Goal: Transaction & Acquisition: Purchase product/service

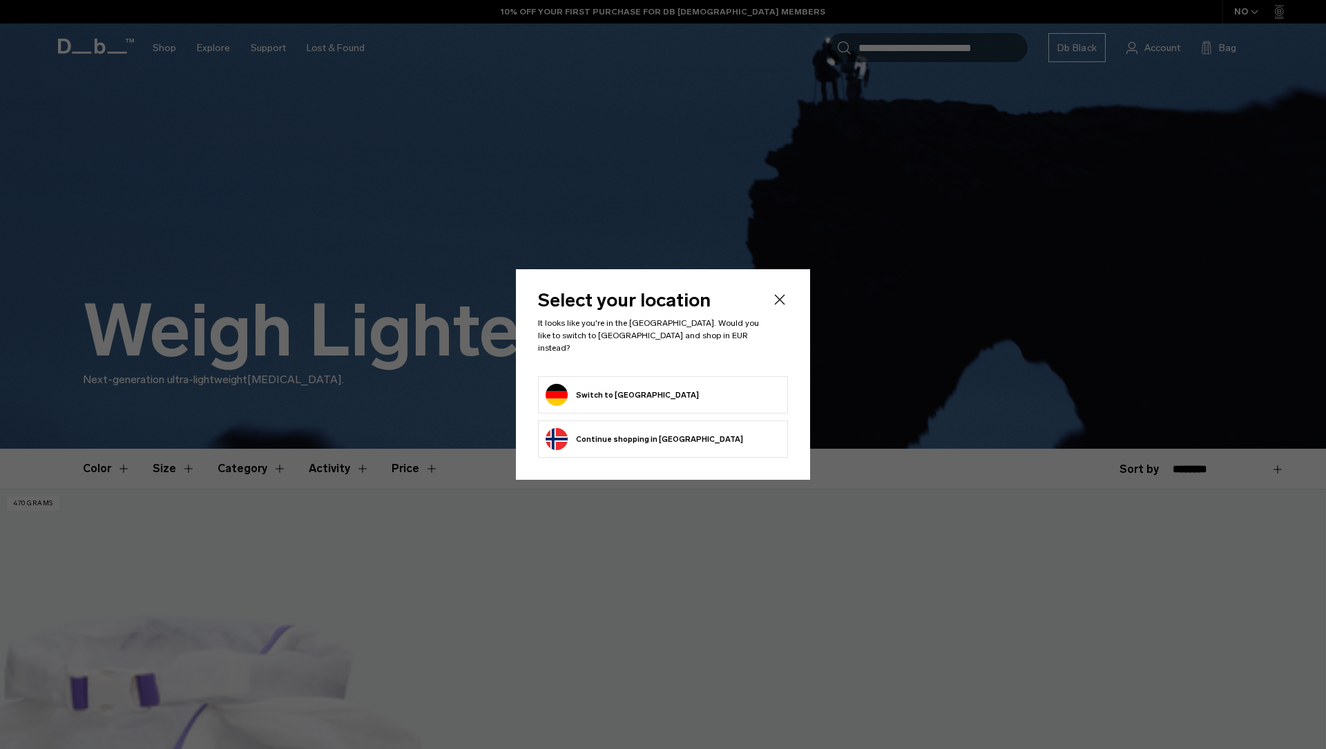
click at [616, 391] on button "Switch to Germany" at bounding box center [621, 395] width 153 height 22
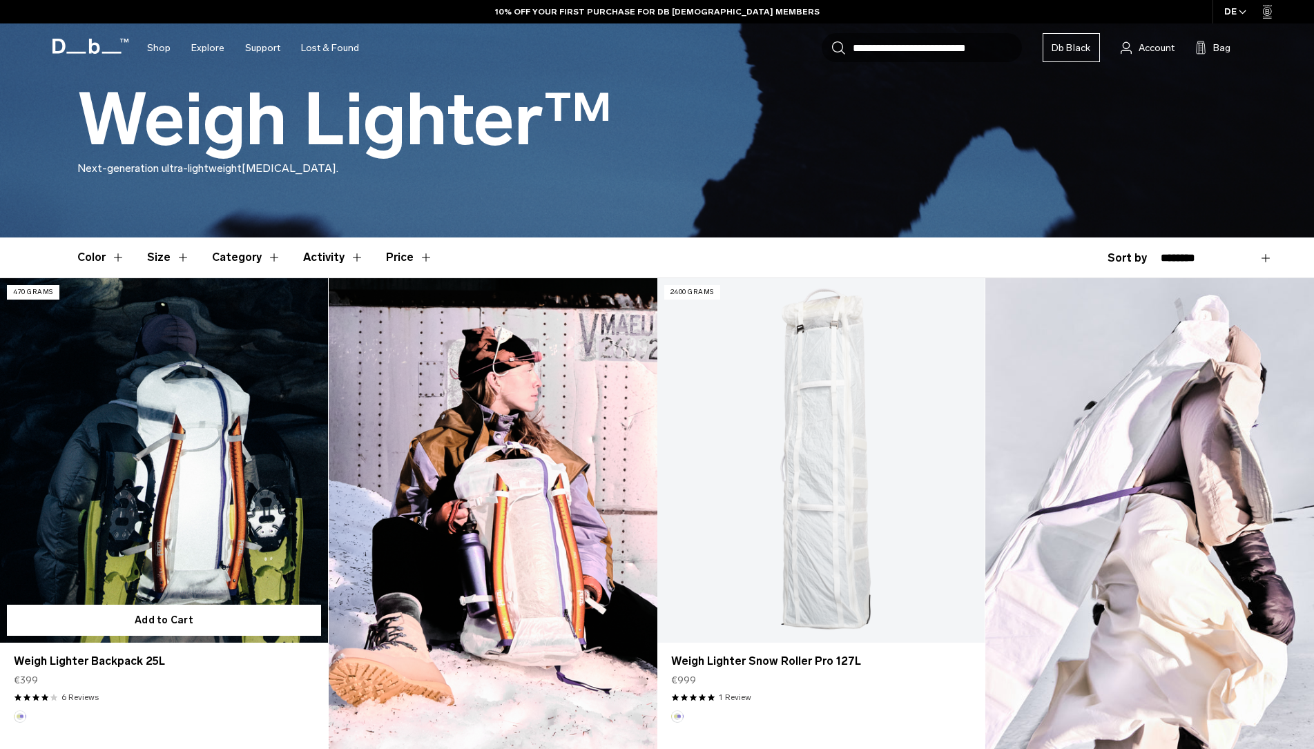
scroll to position [211, 0]
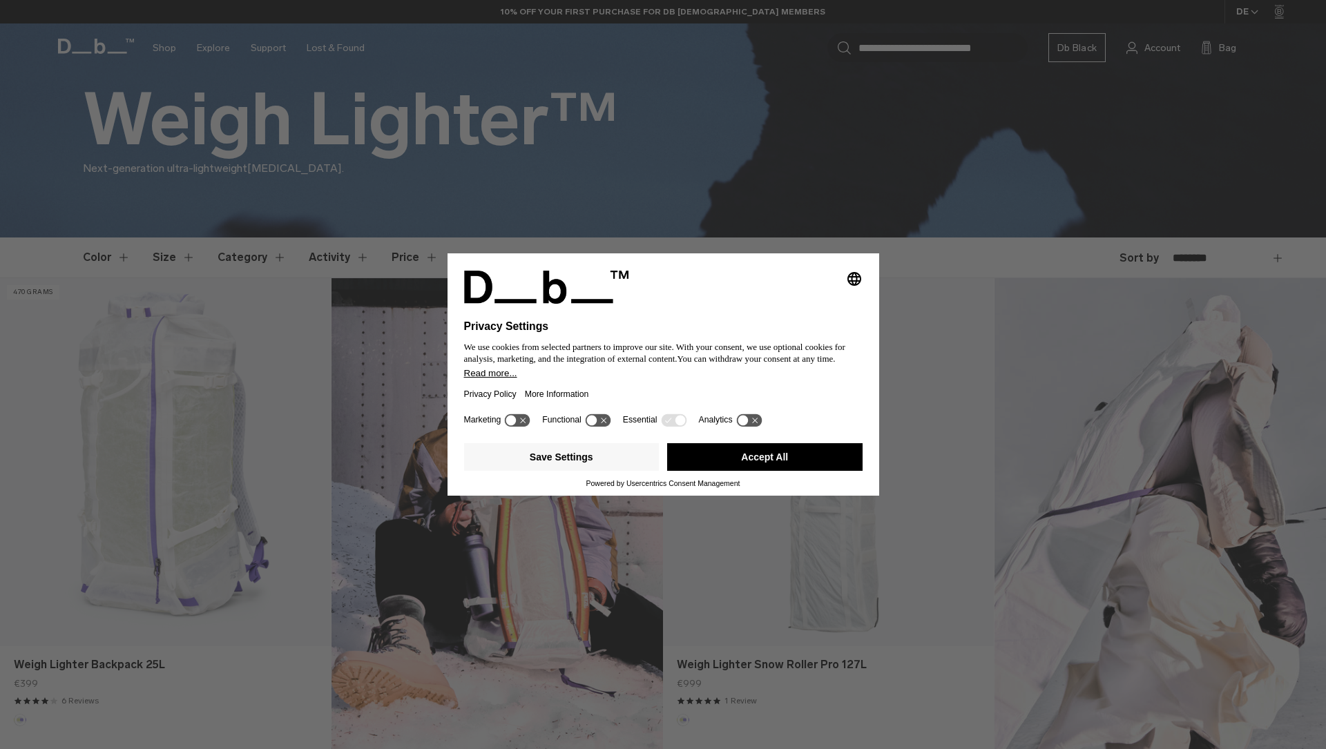
click at [744, 460] on button "Accept All" at bounding box center [764, 457] width 195 height 28
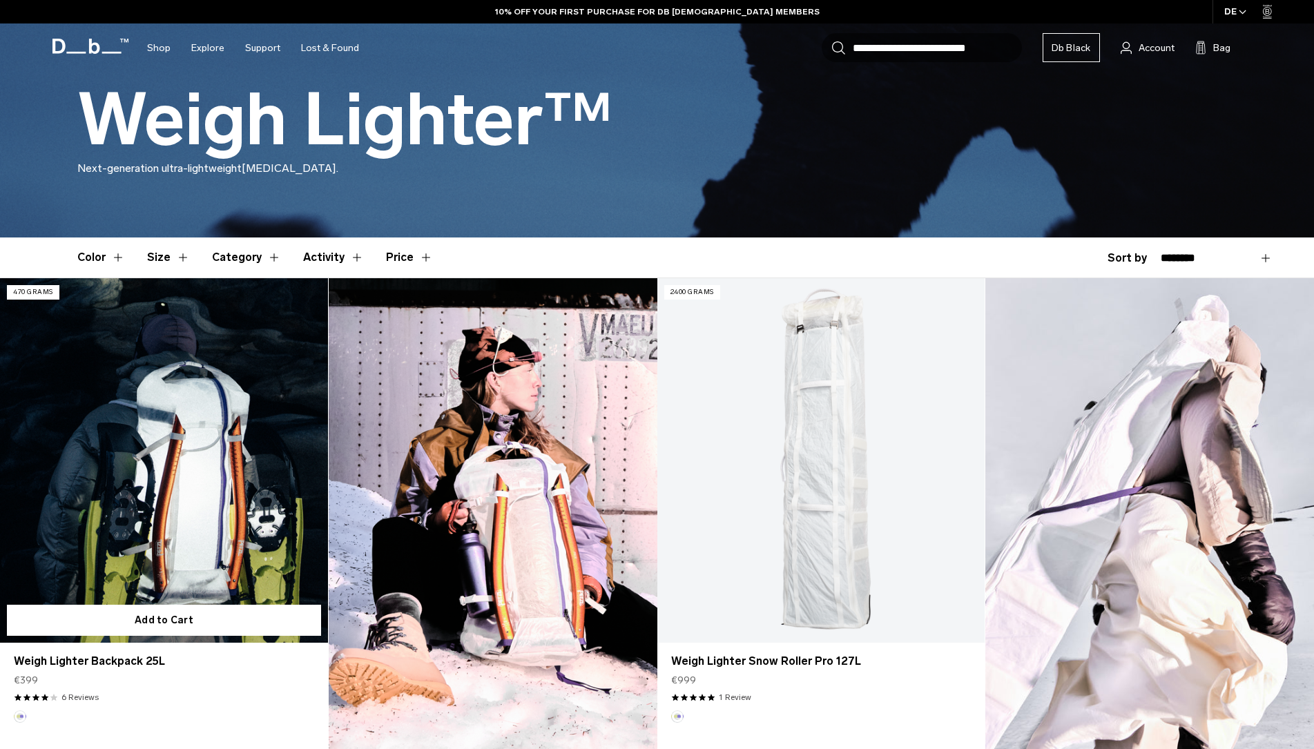
click at [163, 435] on link "Weigh Lighter Backpack 25L" at bounding box center [164, 460] width 328 height 365
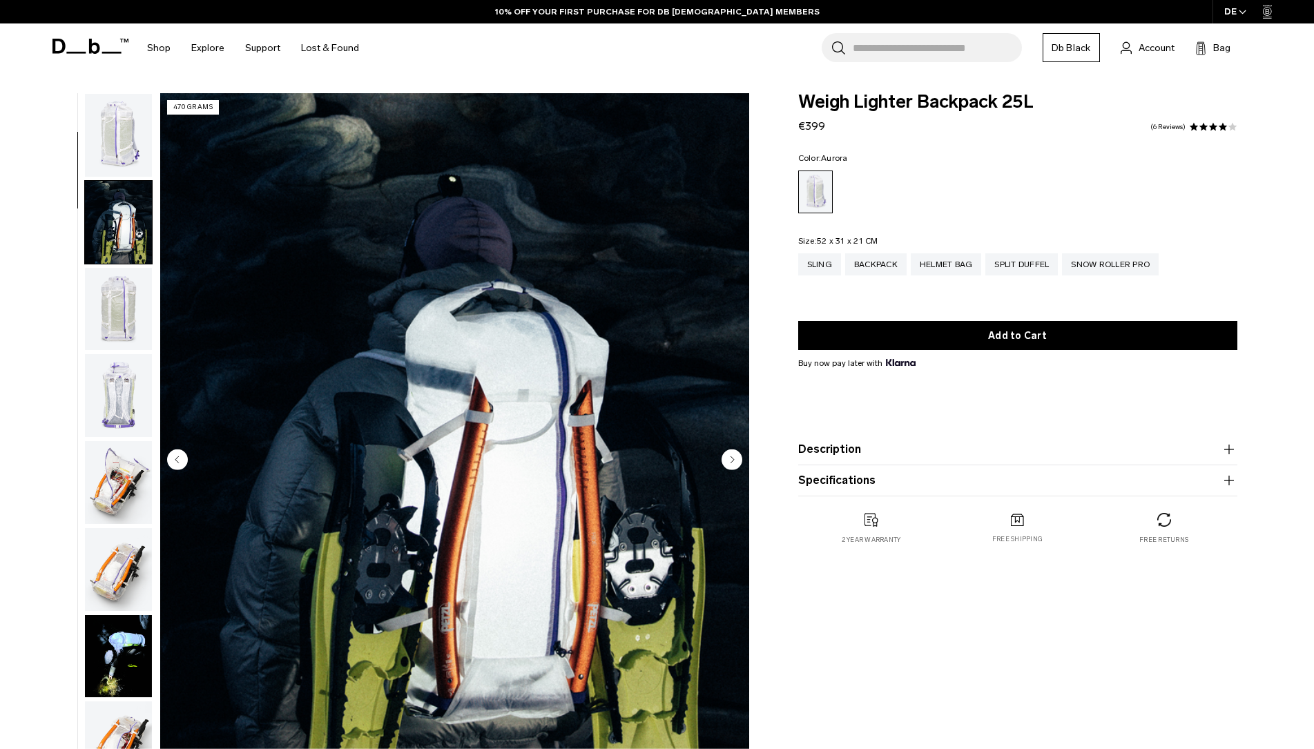
scroll to position [72, 0]
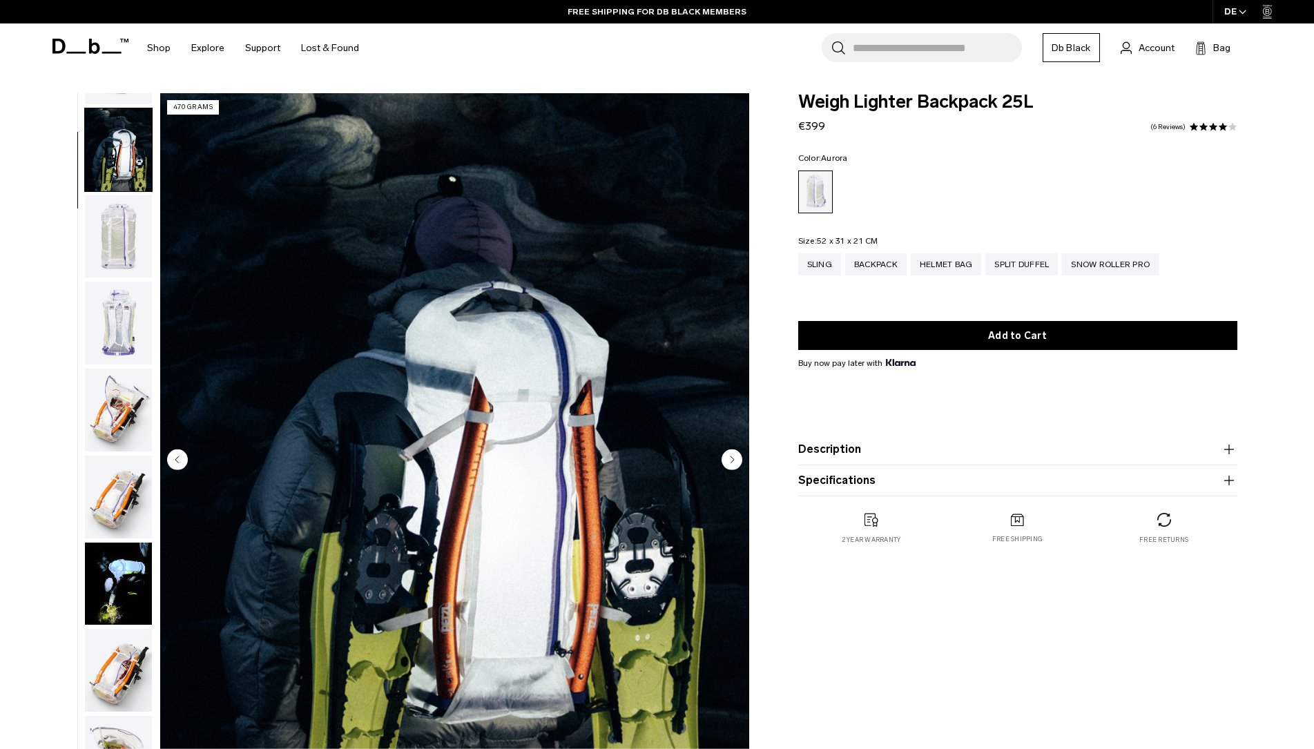
click at [117, 204] on img "button" at bounding box center [118, 236] width 67 height 83
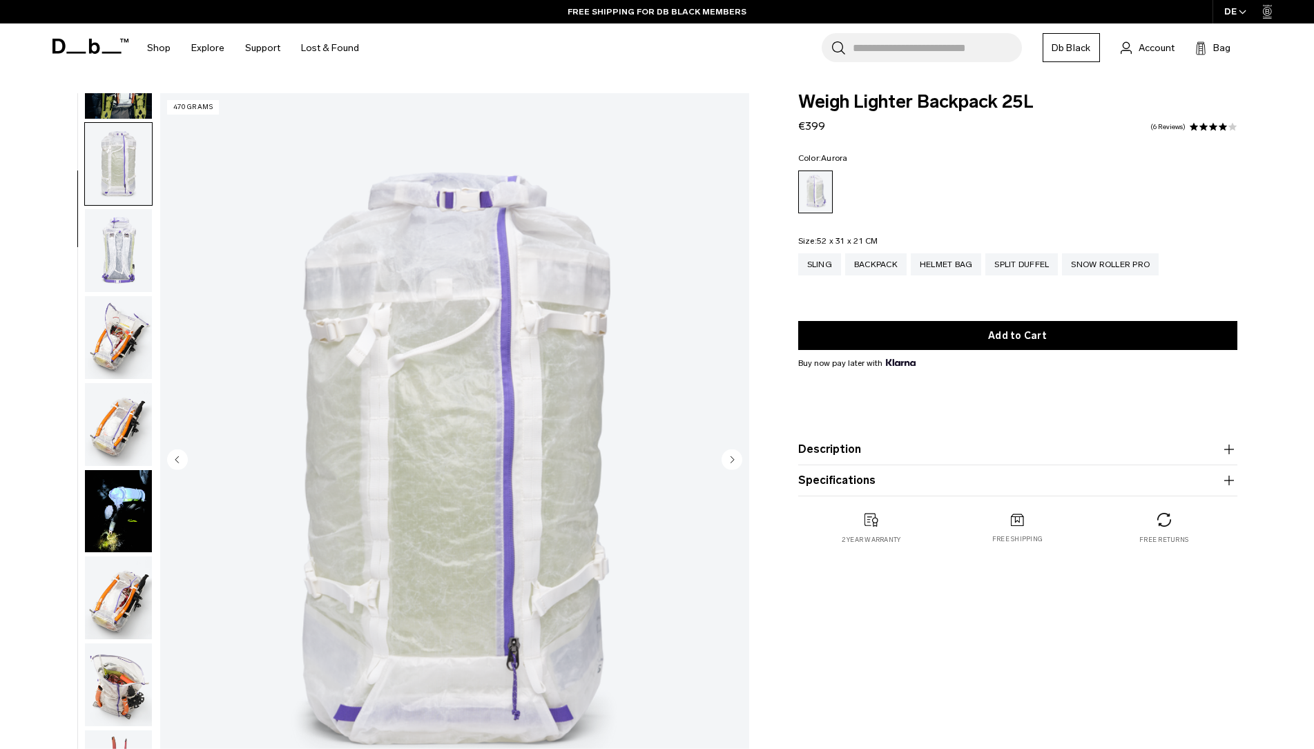
click at [104, 296] on img "button" at bounding box center [118, 337] width 67 height 83
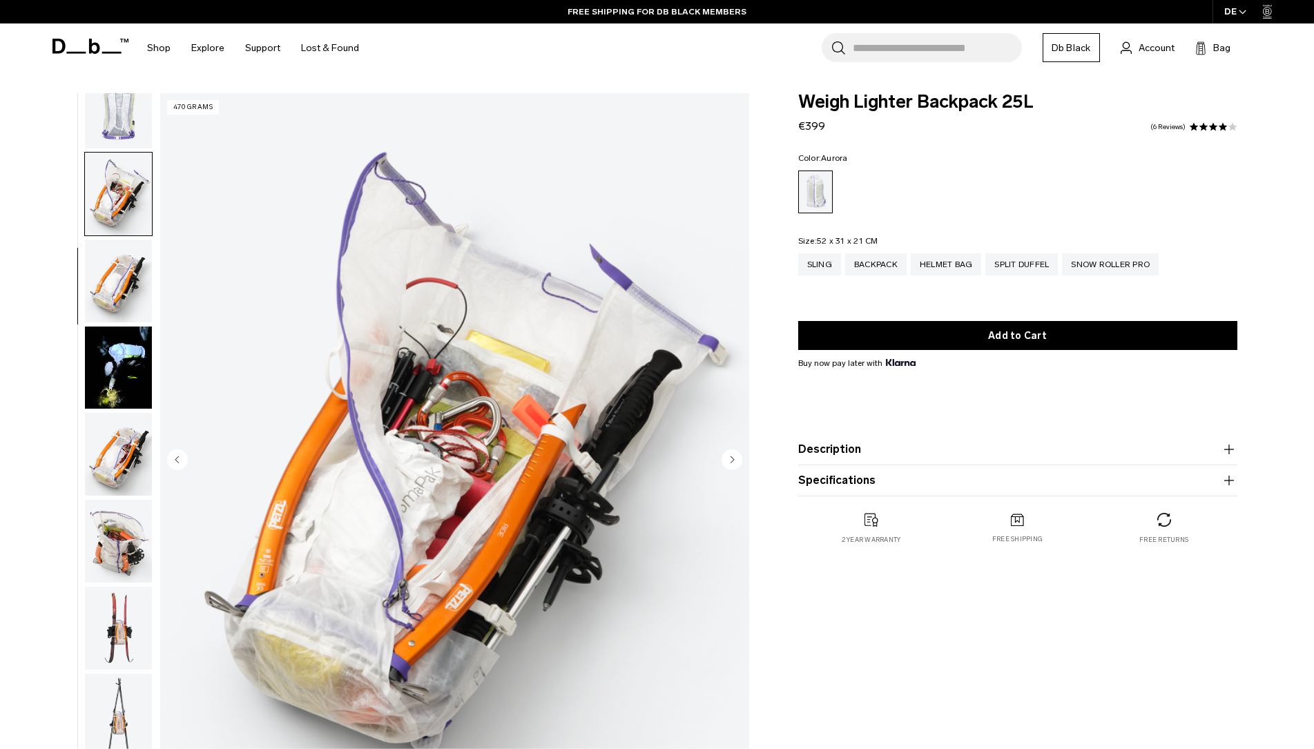
scroll to position [289, 0]
click at [115, 326] on img "button" at bounding box center [118, 367] width 67 height 83
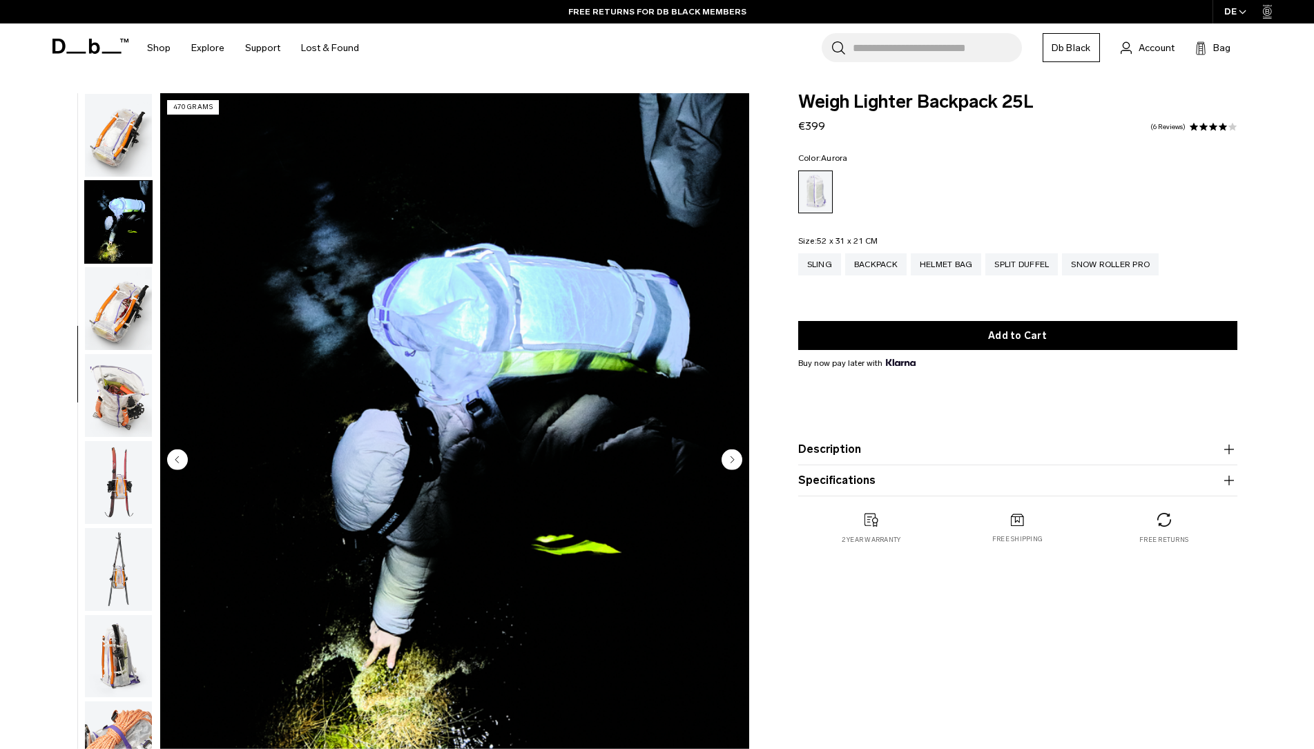
click at [108, 267] on img "button" at bounding box center [118, 308] width 67 height 83
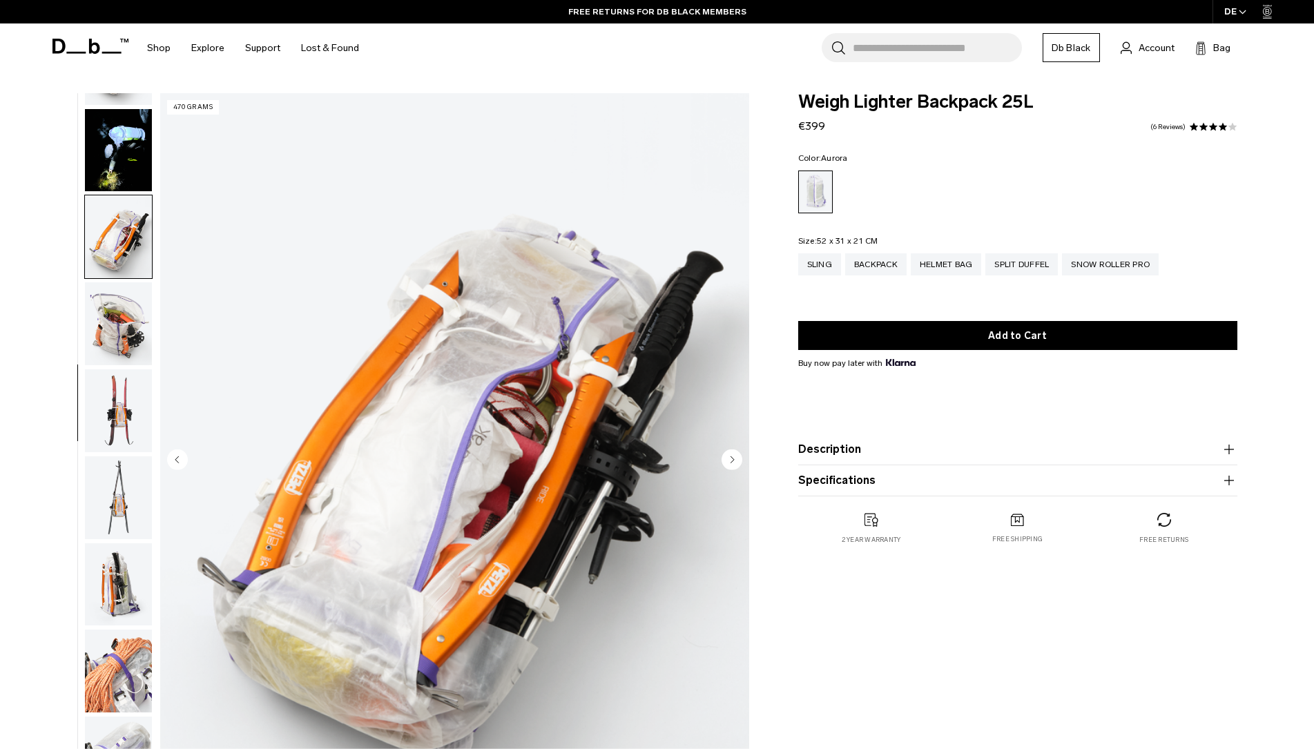
scroll to position [507, 0]
click at [110, 282] on img "button" at bounding box center [118, 323] width 67 height 83
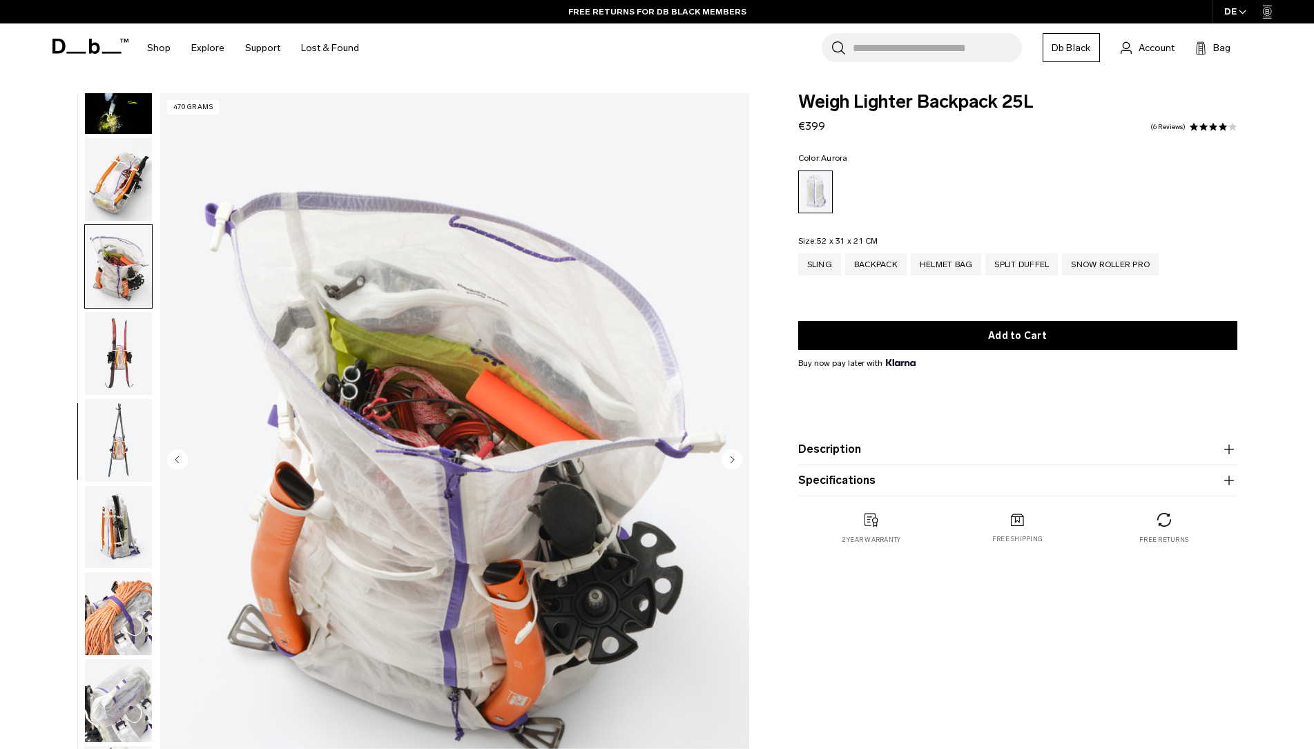
scroll to position [564, 0]
click at [108, 572] on img "button" at bounding box center [118, 613] width 67 height 83
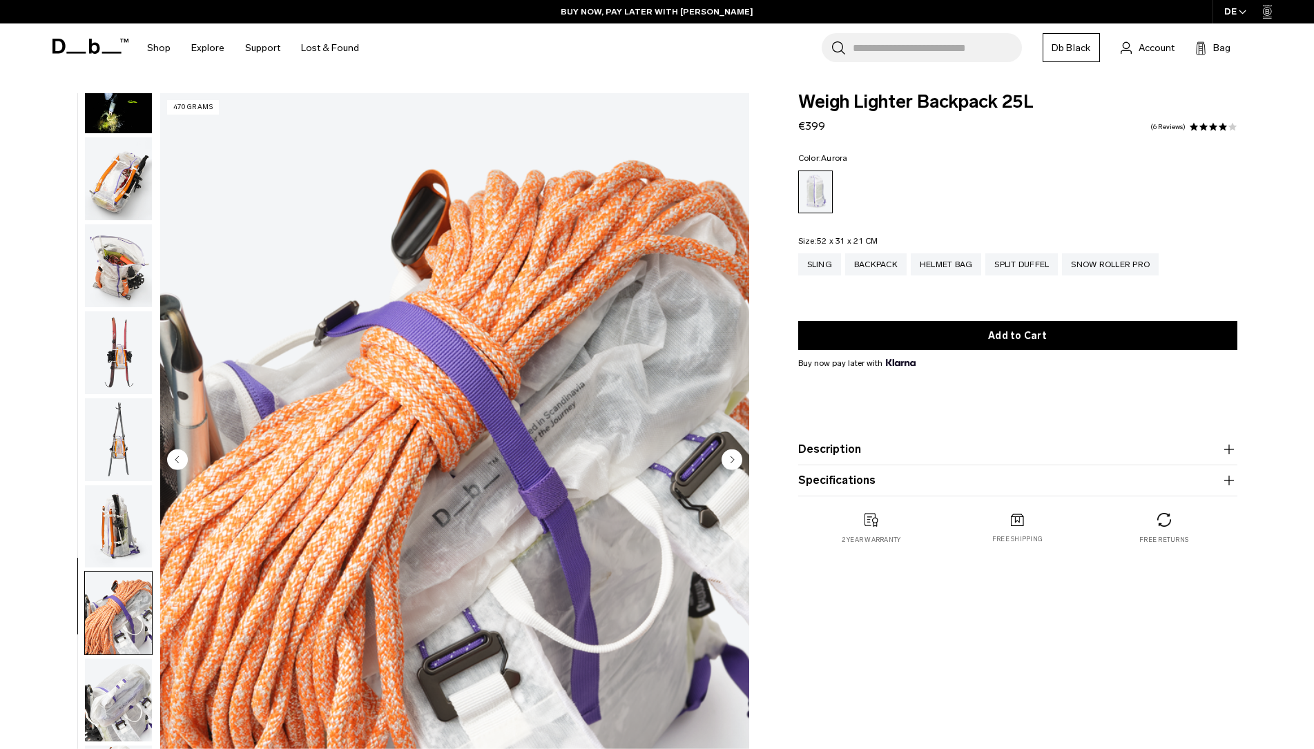
click at [101, 659] on img "button" at bounding box center [118, 700] width 67 height 83
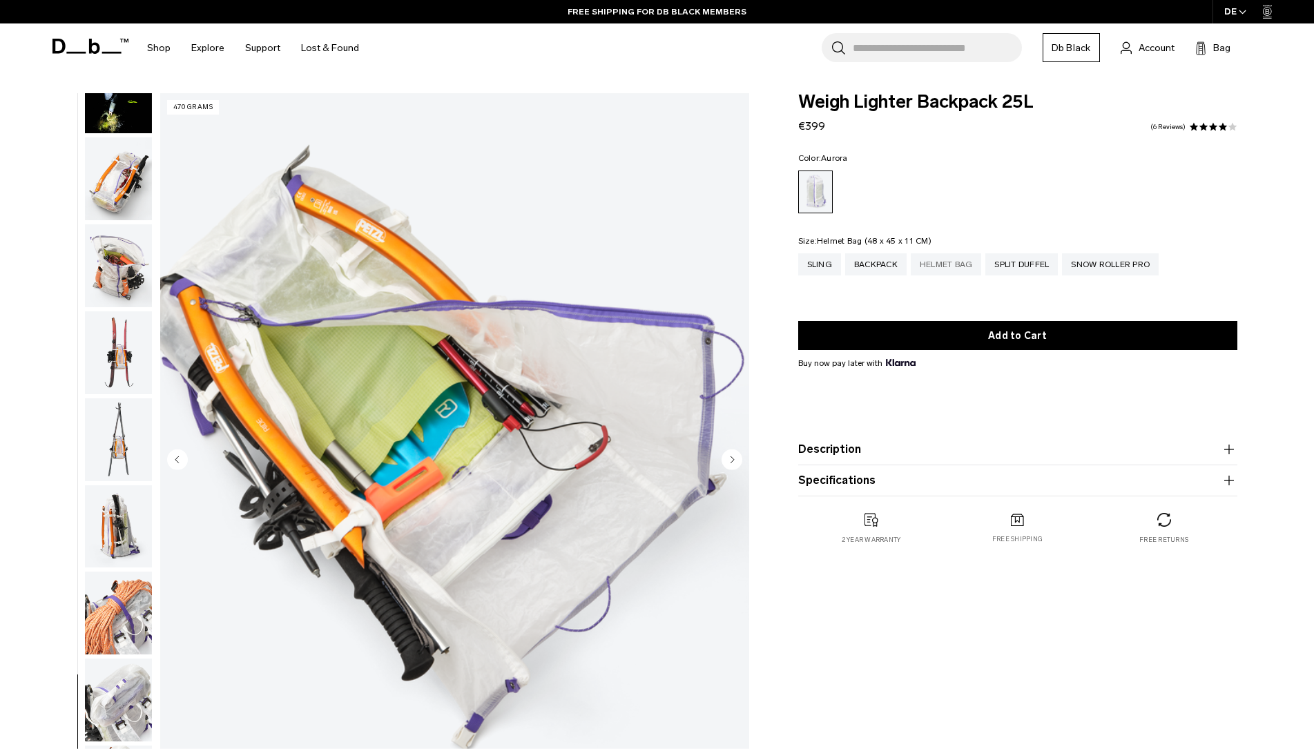
click at [952, 270] on div "Helmet Bag" at bounding box center [946, 264] width 71 height 22
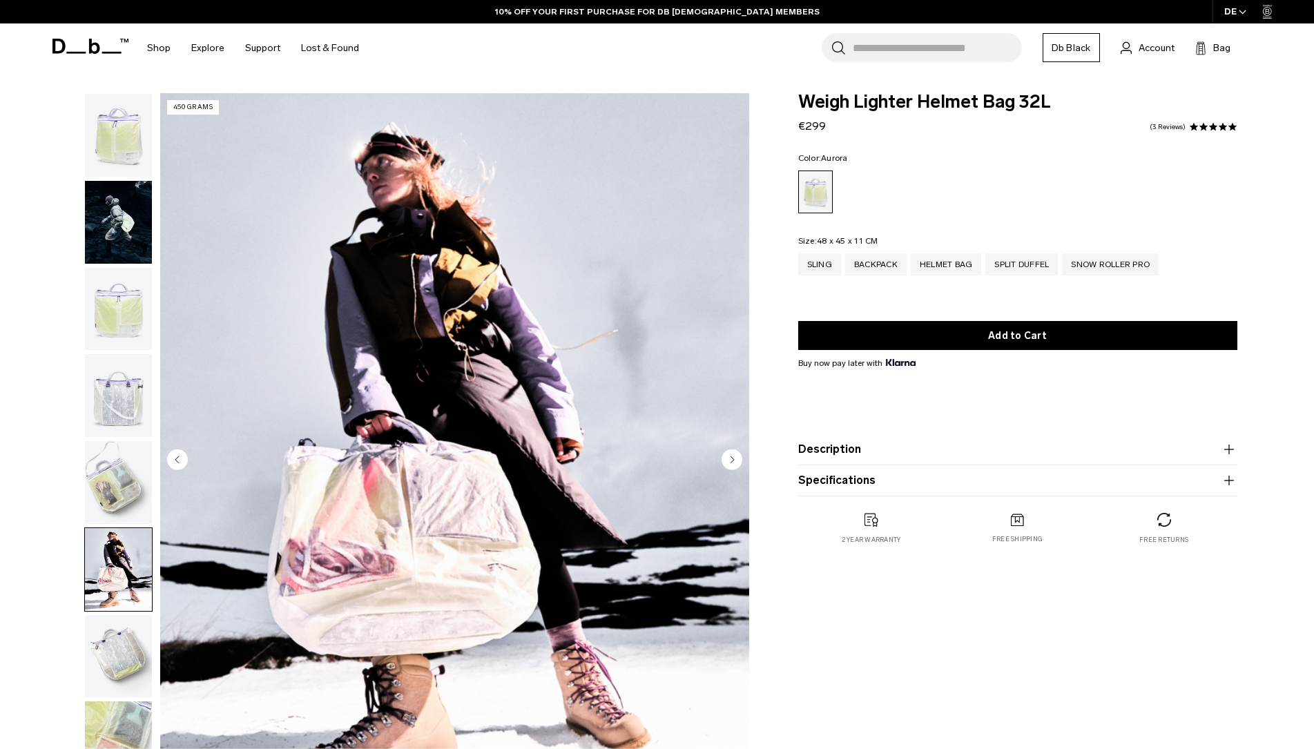
click at [114, 441] on img "button" at bounding box center [118, 482] width 67 height 83
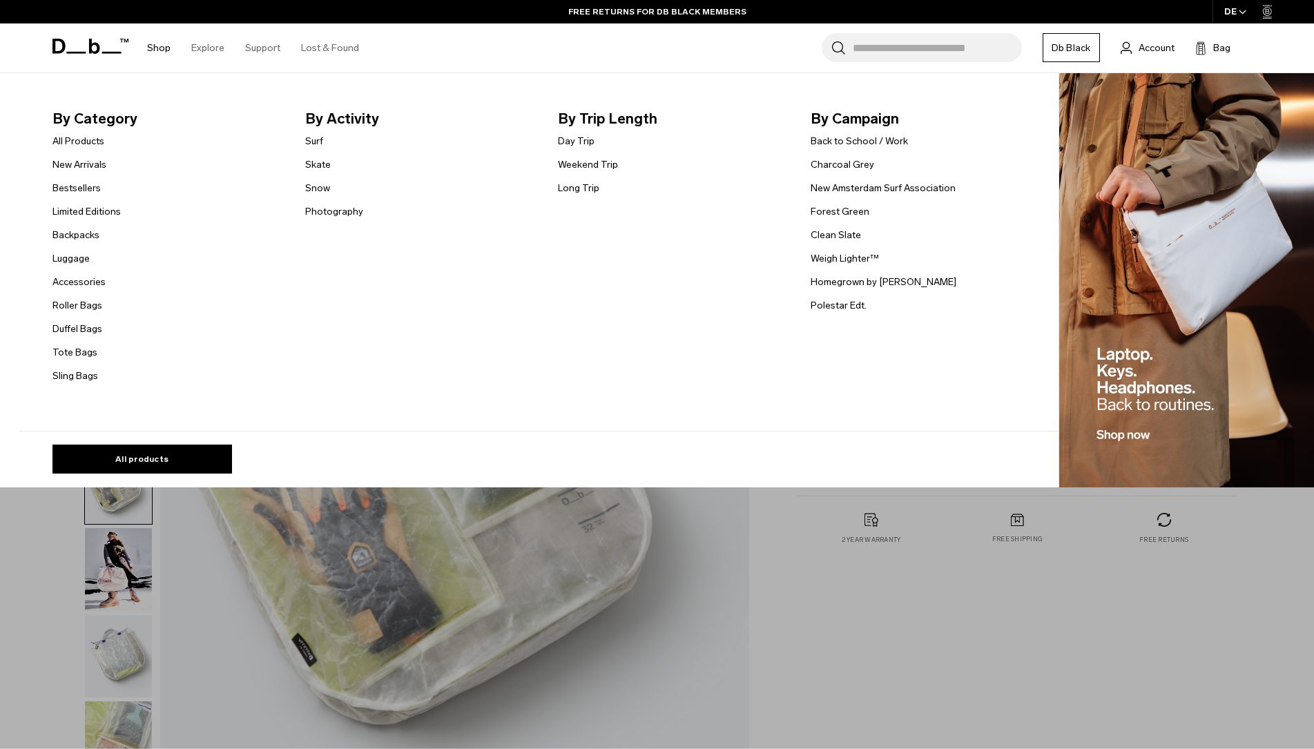
click at [152, 47] on link "Shop" at bounding box center [158, 47] width 23 height 49
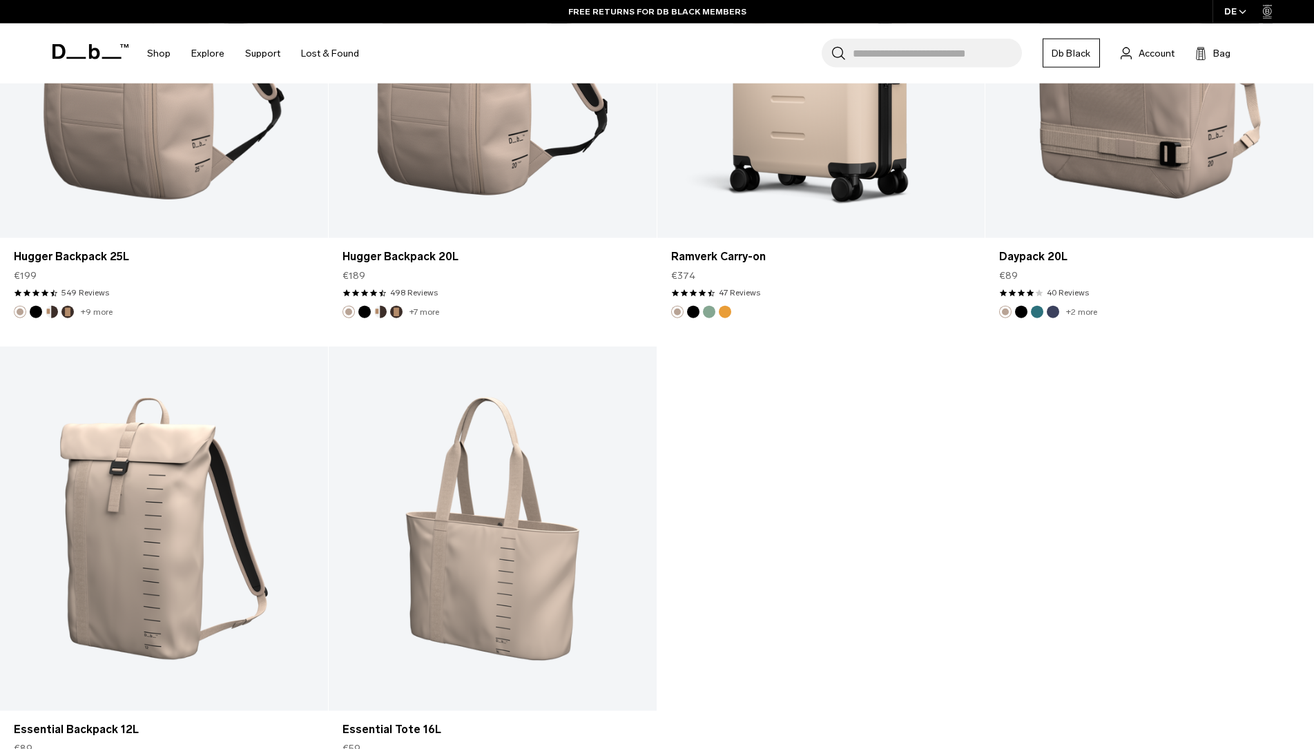
scroll to position [5282, 0]
